Goal: Navigation & Orientation: Find specific page/section

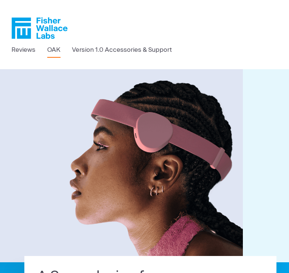
click at [54, 49] on link "OAK" at bounding box center [53, 50] width 13 height 10
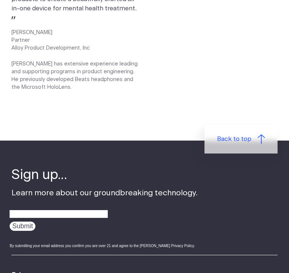
scroll to position [1231, 0]
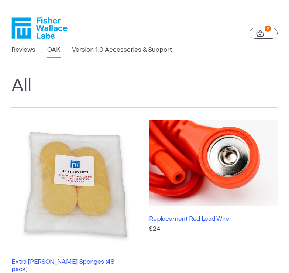
click at [54, 51] on link "OAK" at bounding box center [53, 50] width 13 height 10
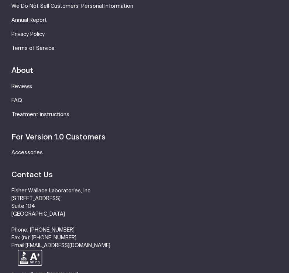
scroll to position [1559, 0]
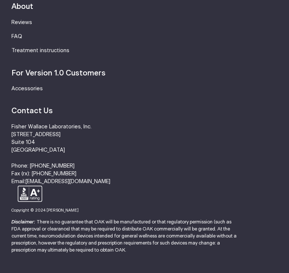
click at [164, 123] on li "[PERSON_NAME] Laboratories, Inc. [STREET_ADDRESS] Phone: [PHONE_NUMBER] Fax (rx…" at bounding box center [144, 154] width 266 height 62
click at [163, 123] on li "[PERSON_NAME] Laboratories, Inc. [STREET_ADDRESS] Phone: [PHONE_NUMBER] Fax (rx…" at bounding box center [144, 154] width 266 height 62
